Goal: Information Seeking & Learning: Understand process/instructions

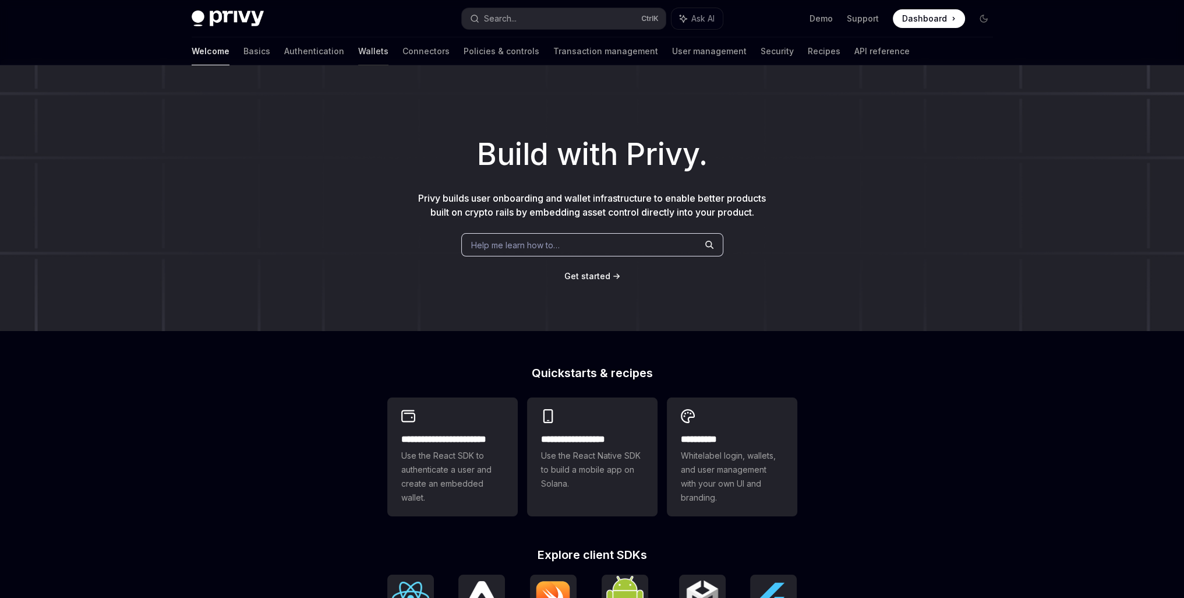
click at [358, 51] on link "Wallets" at bounding box center [373, 51] width 30 height 28
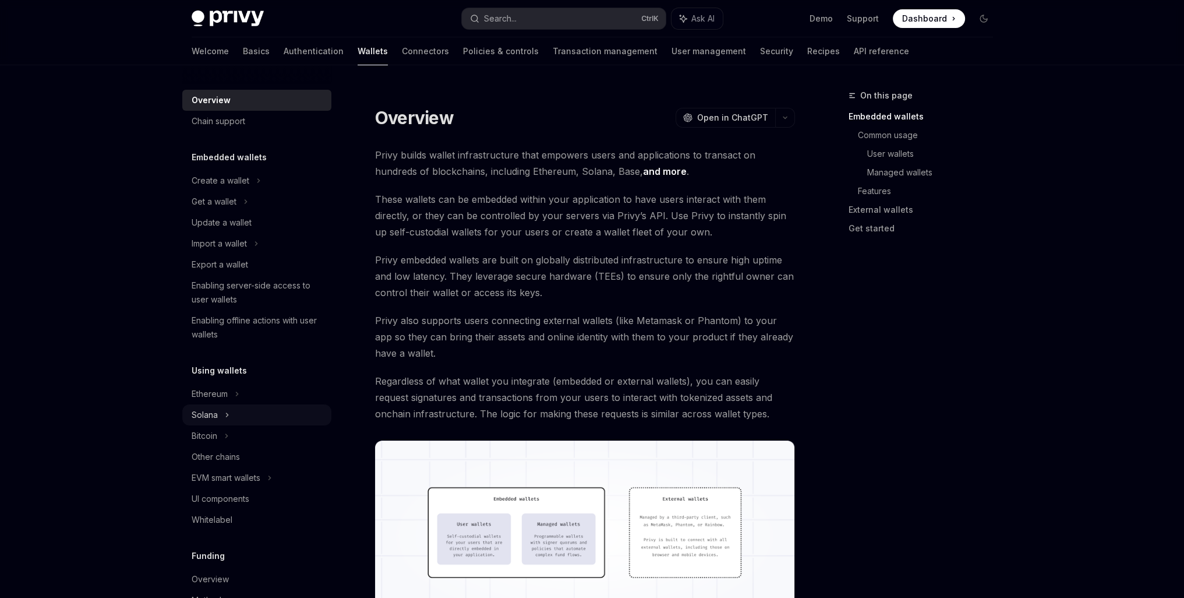
click at [223, 406] on div "Solana" at bounding box center [256, 414] width 149 height 21
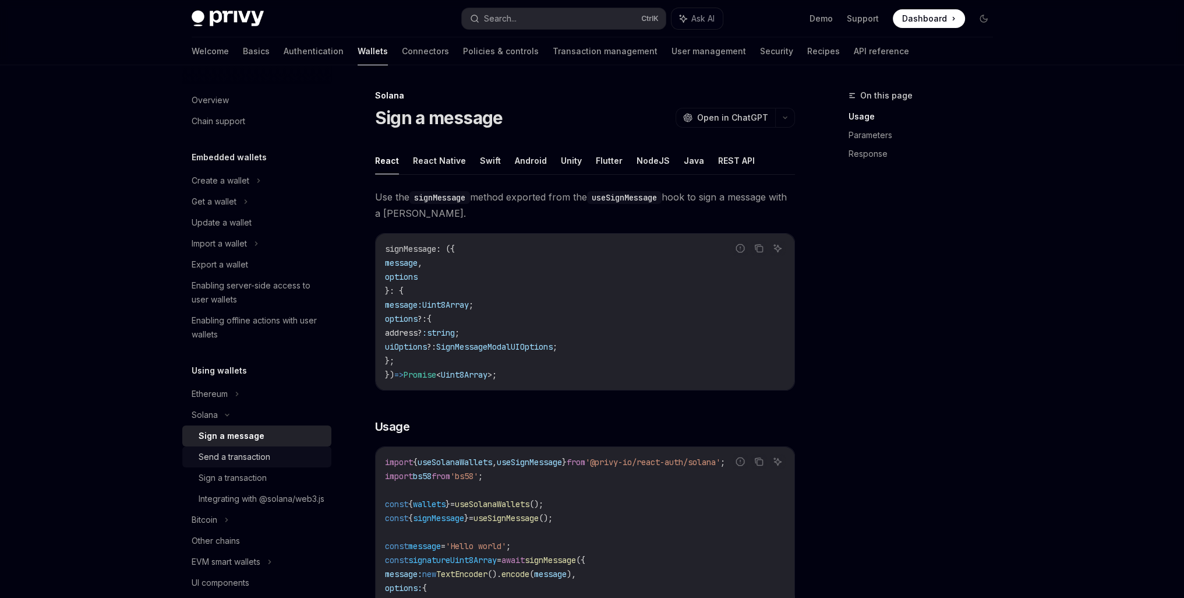
click at [219, 460] on div "Send a transaction" at bounding box center [235, 457] width 72 height 14
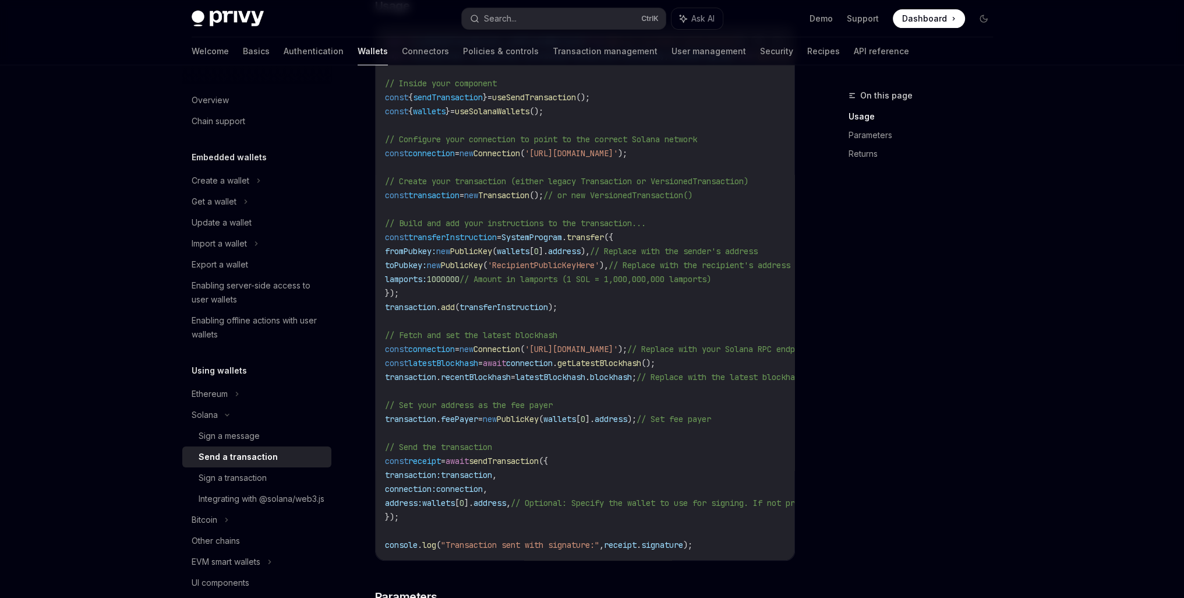
scroll to position [485, 0]
click at [568, 557] on div "import { useSendTransaction , useSolanaWallets } from '@privy-io/react-auth/sol…" at bounding box center [585, 292] width 419 height 534
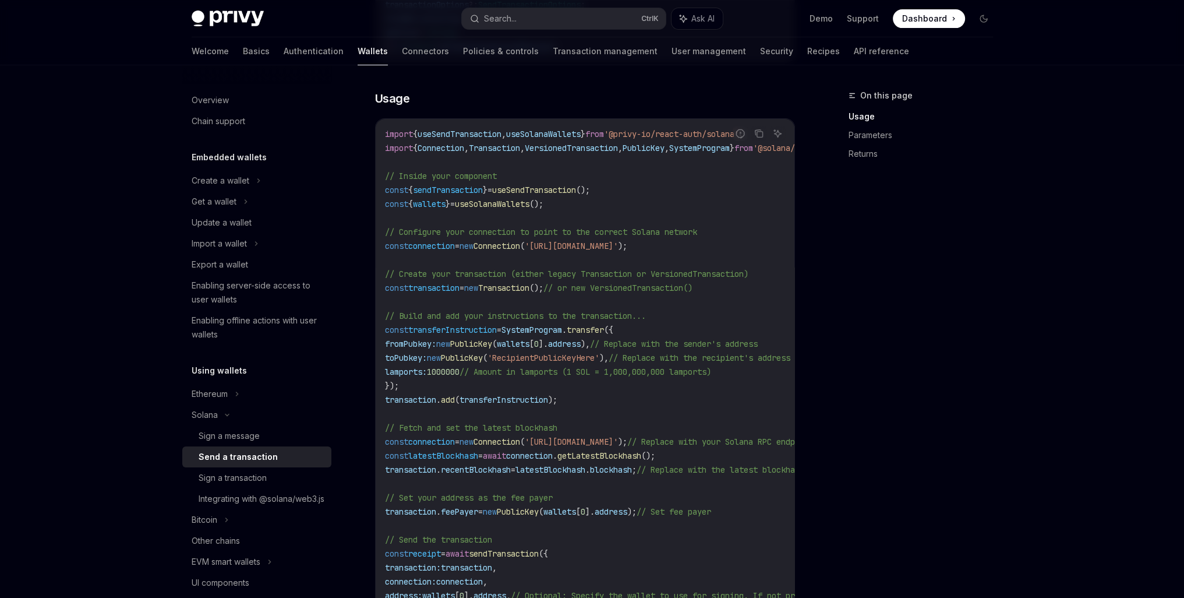
scroll to position [388, 0]
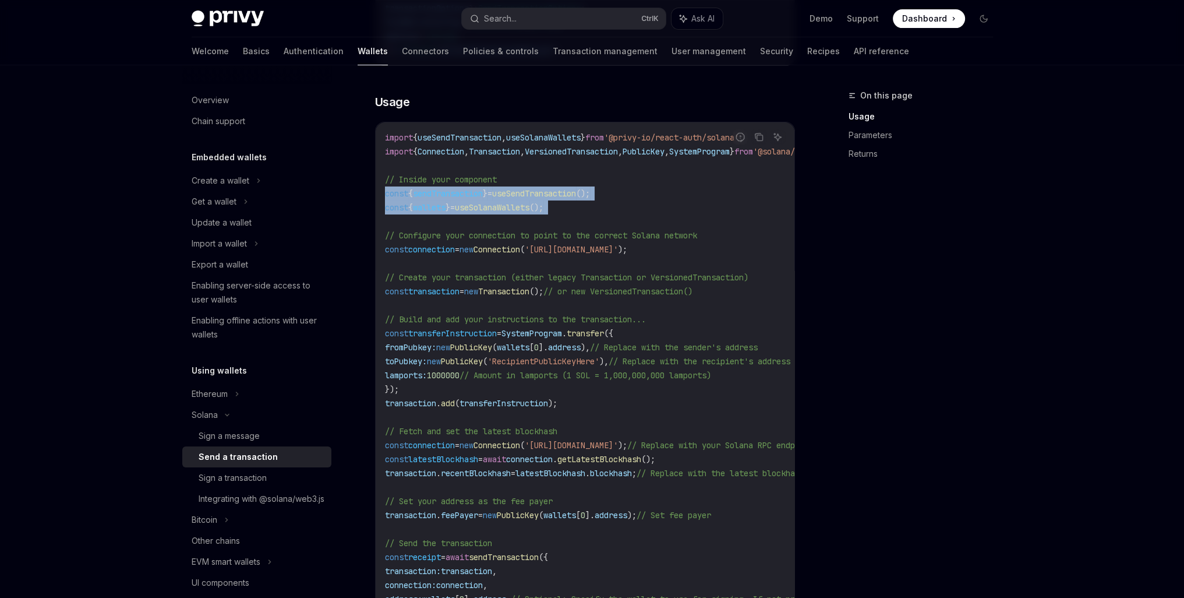
drag, startPoint x: 385, startPoint y: 194, endPoint x: 414, endPoint y: 215, distance: 35.4
click at [411, 214] on code "import { useSendTransaction , useSolanaWallets } from '@privy-io/react-auth/sol…" at bounding box center [692, 388] width 615 height 517
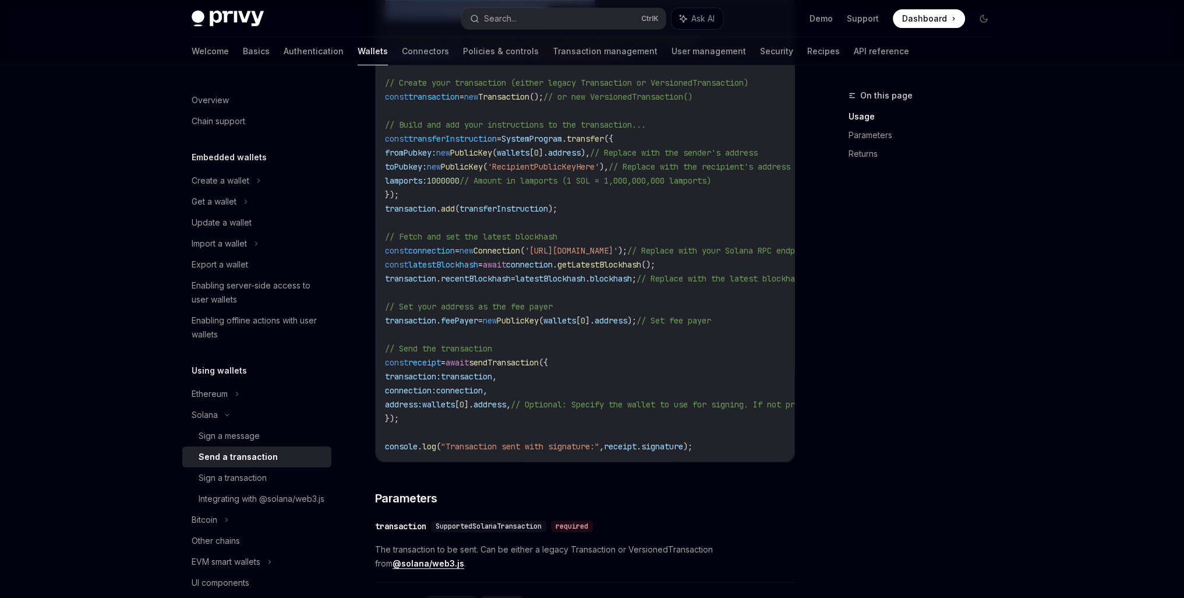
click at [722, 440] on code "import { useSendTransaction , useSolanaWallets } from '@privy-io/react-auth/sol…" at bounding box center [692, 194] width 615 height 517
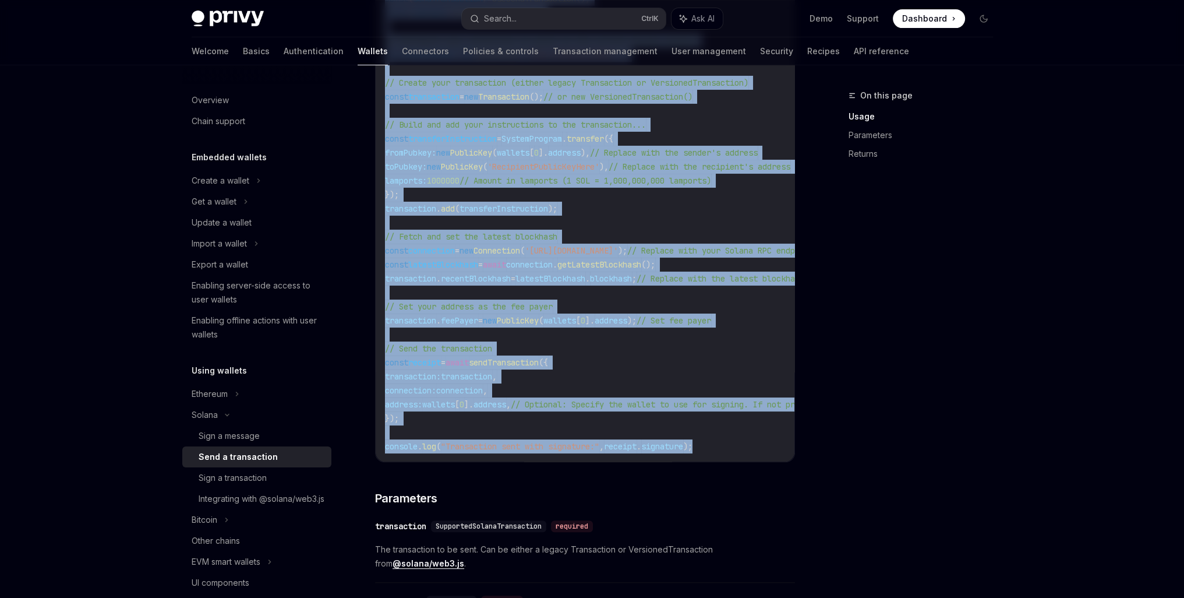
copy code "const { sendTransaction } = useSendTransaction (); const { wallets } = useSolan…"
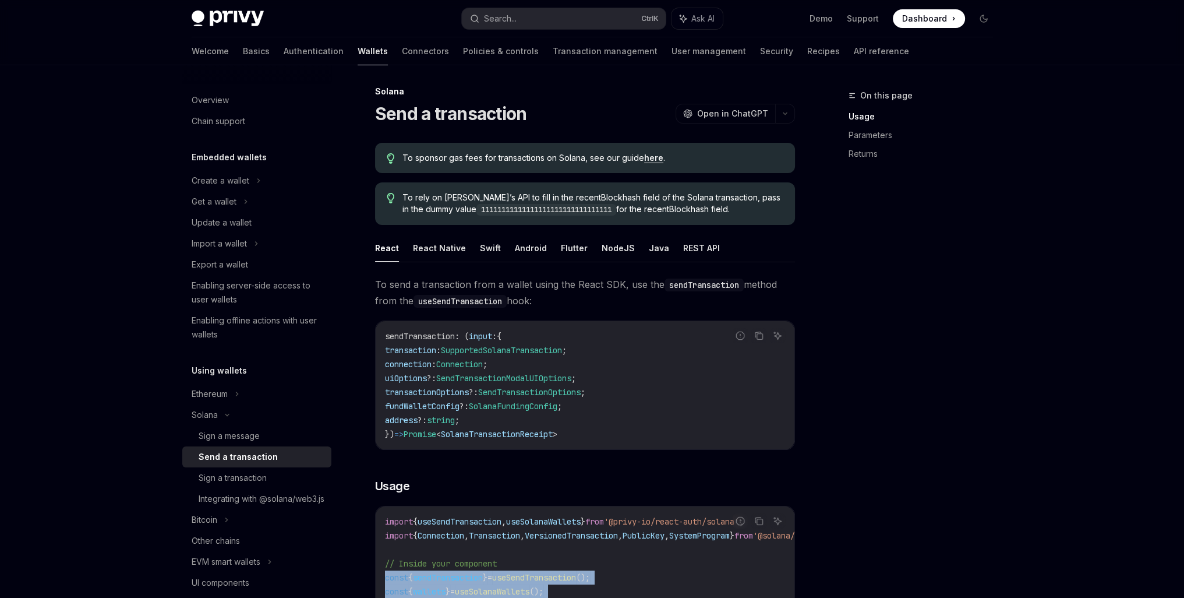
scroll to position [0, 0]
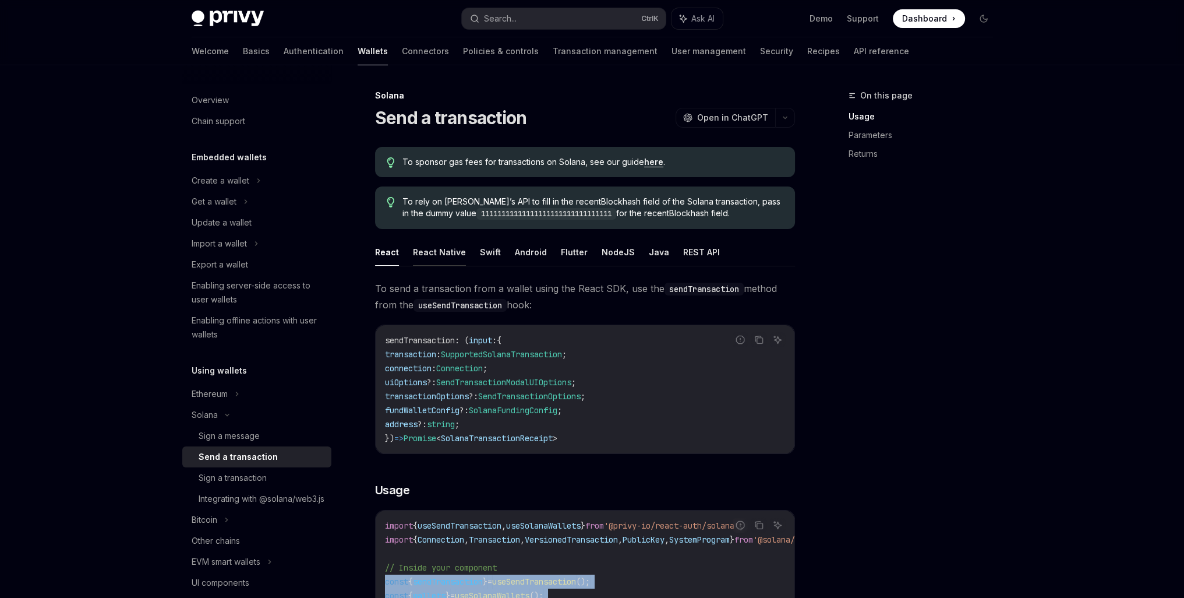
click at [446, 250] on button "React Native" at bounding box center [439, 251] width 53 height 27
type textarea "*"
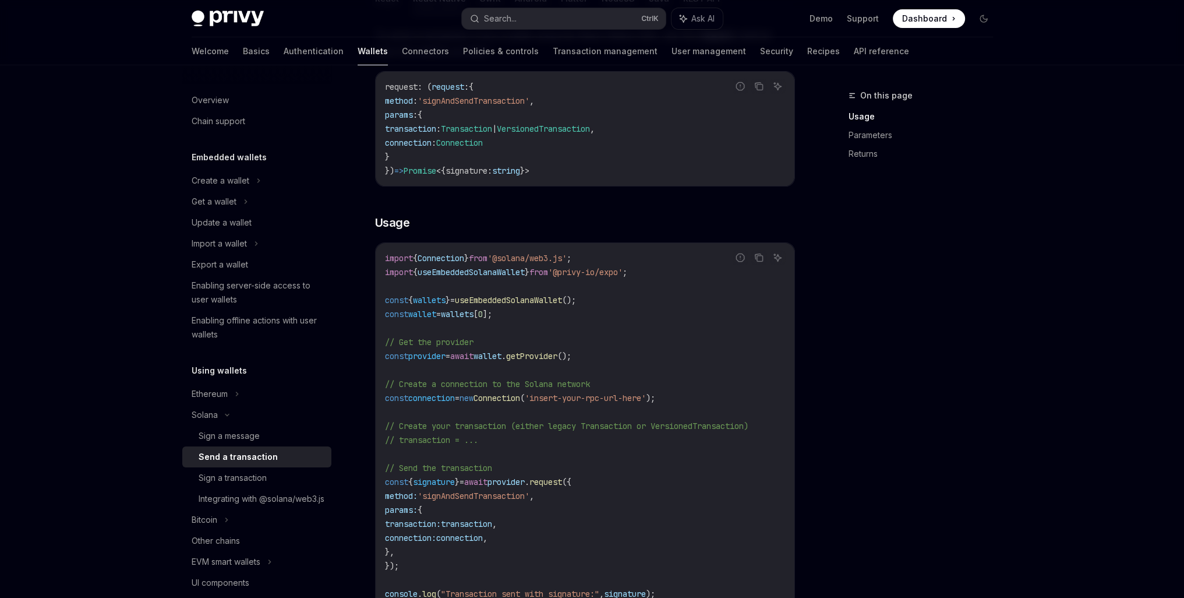
scroll to position [291, 0]
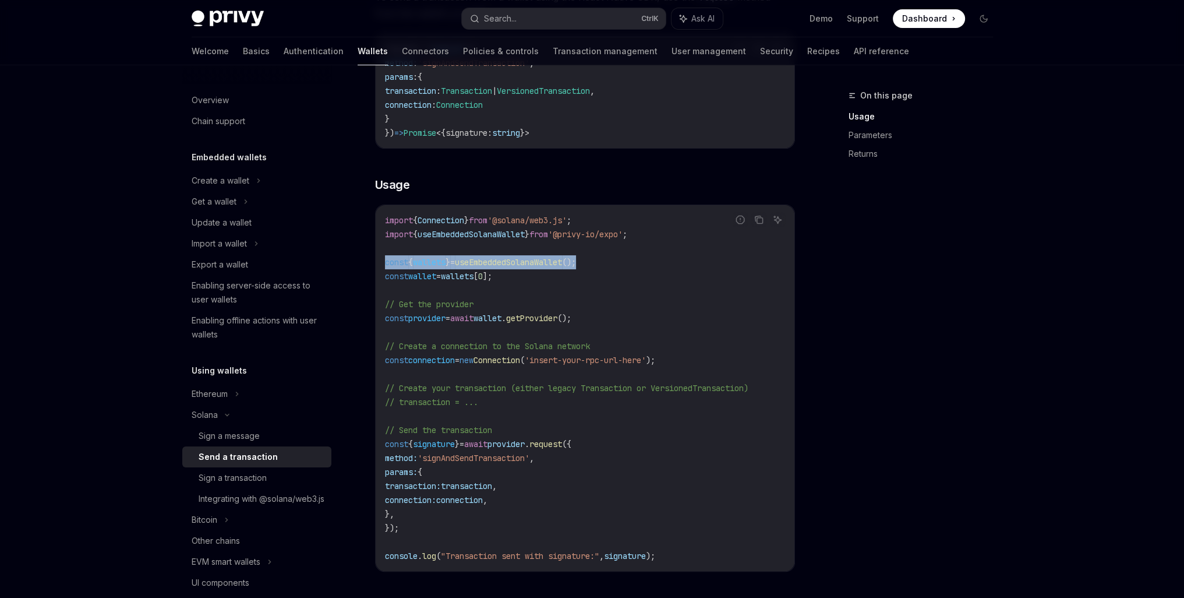
drag, startPoint x: 613, startPoint y: 262, endPoint x: 372, endPoint y: 267, distance: 241.8
click at [372, 267] on div "Solana Send a transaction OpenAI Open in ChatGPT OpenAI Open in ChatGPT To spon…" at bounding box center [475, 499] width 643 height 1405
copy span "const { wallets } = useEmbeddedSolanaWallet ();"
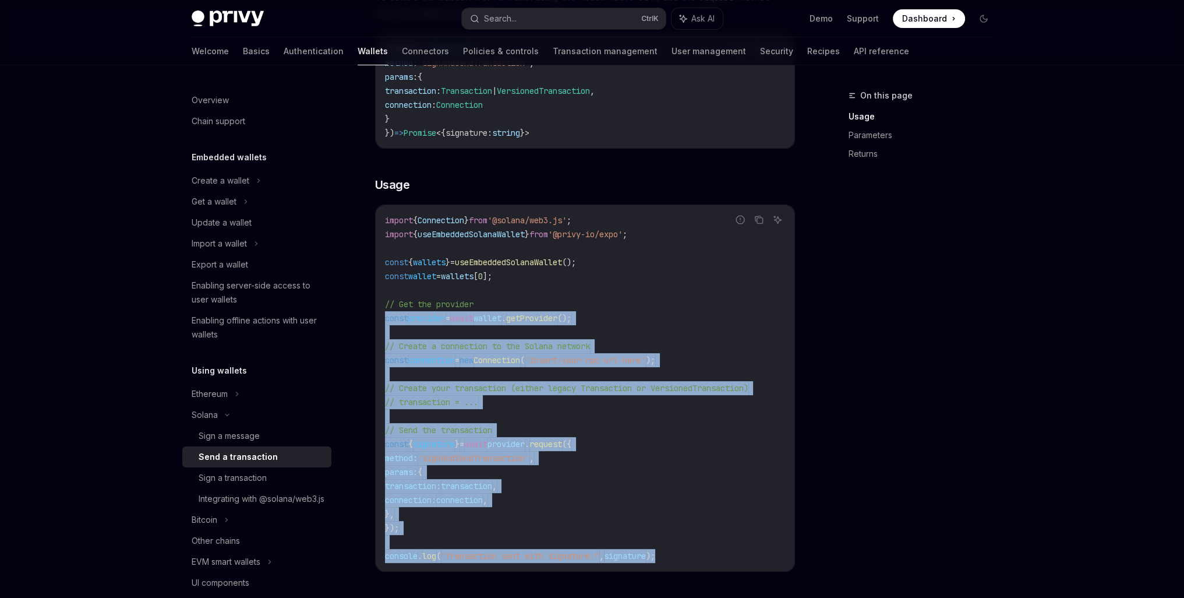
drag, startPoint x: 674, startPoint y: 554, endPoint x: 380, endPoint y: 315, distance: 378.8
click at [380, 315] on div "import { Connection } from '@solana/web3.js' ; import { useEmbeddedSolanaWallet…" at bounding box center [585, 388] width 419 height 366
copy code "const provider = await wallet . getProvider (); // Create a connection to the S…"
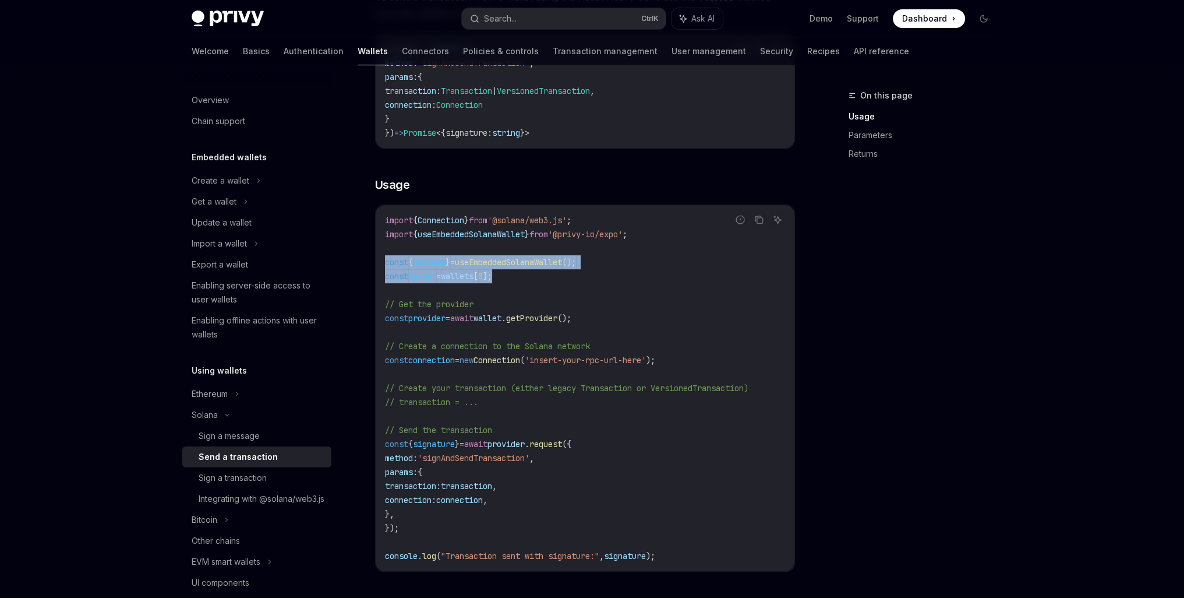
drag, startPoint x: 535, startPoint y: 276, endPoint x: 365, endPoint y: 264, distance: 169.9
click at [365, 264] on div "Solana Send a transaction OpenAI Open in ChatGPT OpenAI Open in ChatGPT To spon…" at bounding box center [475, 499] width 643 height 1405
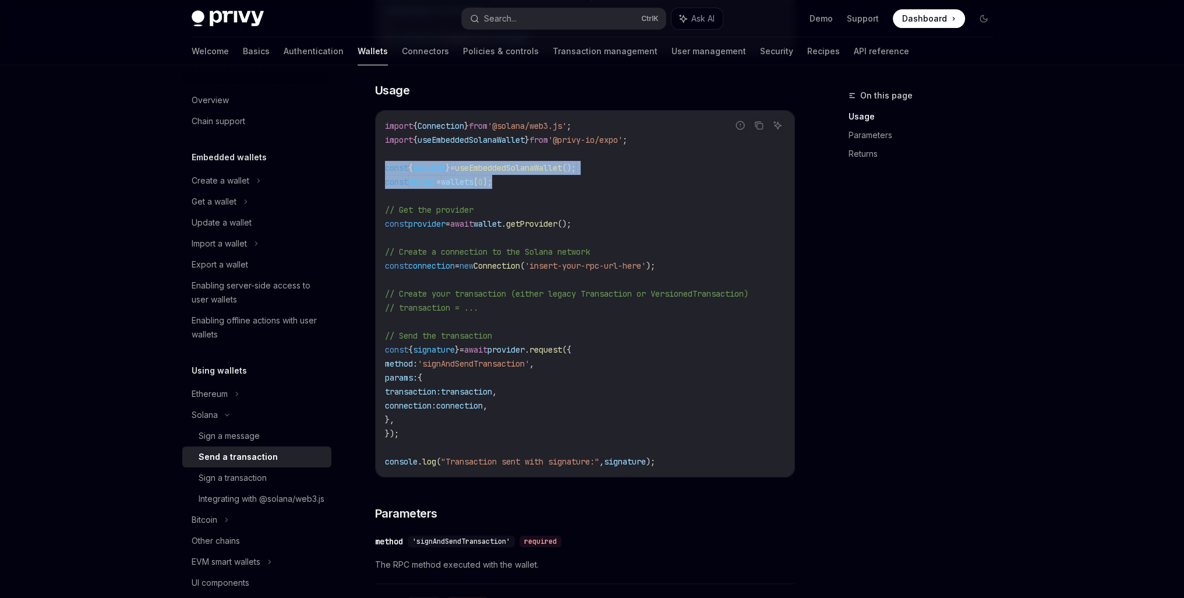
scroll to position [388, 0]
copy code "const { wallets } = useEmbeddedSolanaWallet (); const wallet = wallets [ 0 ];"
